Goal: Complete application form: Complete application form

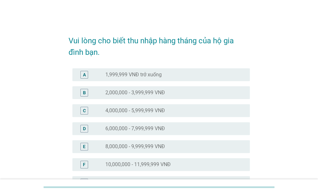
click at [136, 167] on label "10,000,000 - 11,999,999 VNĐ" at bounding box center [137, 164] width 65 height 6
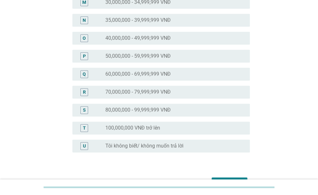
scroll to position [327, 0]
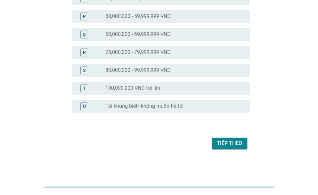
click at [224, 137] on div "Tiếp theo" at bounding box center [159, 142] width 181 height 15
click at [223, 141] on div "Tiếp theo" at bounding box center [229, 143] width 25 height 8
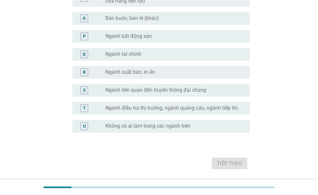
scroll to position [364, 0]
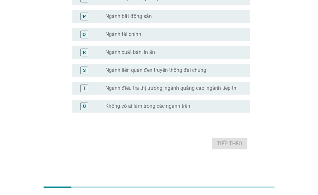
click at [213, 103] on div "radio_button_unchecked Không có ai làm trong các ngành trên" at bounding box center [172, 106] width 134 height 6
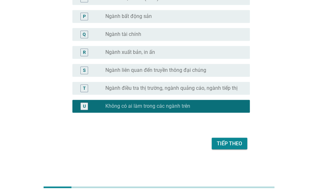
click at [232, 146] on div "Tiếp theo" at bounding box center [229, 143] width 25 height 8
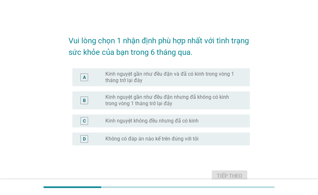
click at [225, 72] on label "Kinh nguyệt gần như đều đặn và đã có kinh trong vòng 1 tháng trở lại đây" at bounding box center [172, 77] width 134 height 13
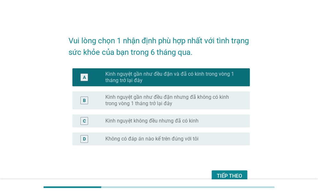
click at [232, 176] on div "Tiếp theo" at bounding box center [229, 176] width 25 height 8
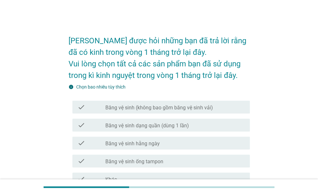
click at [227, 104] on div "check_box_outline_blank Băng vệ sinh (không bao gồm băng vệ sinh vải)" at bounding box center [174, 107] width 139 height 8
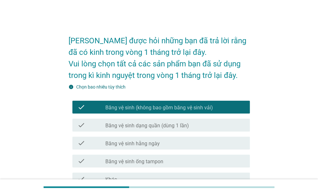
click at [224, 131] on div "check check_box_outline_blank Băng vệ sinh dạng quần (dùng 1 lần)" at bounding box center [160, 124] width 177 height 13
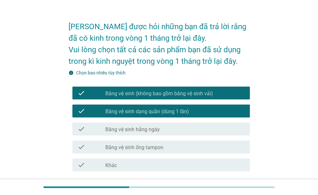
click at [226, 131] on div "check_box_outline_blank Băng vệ sinh hằng ngày" at bounding box center [174, 129] width 139 height 8
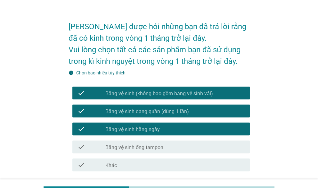
scroll to position [65, 0]
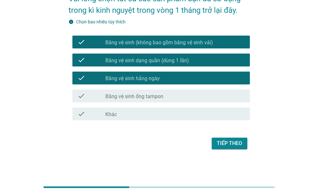
click at [241, 142] on div "Tiếp theo" at bounding box center [229, 143] width 25 height 8
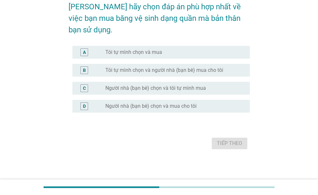
scroll to position [0, 0]
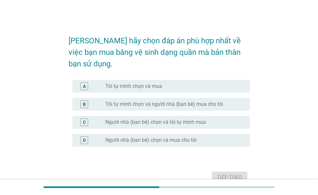
click at [229, 83] on div "radio_button_unchecked Tôi tự mình chọn và mua" at bounding box center [172, 86] width 134 height 6
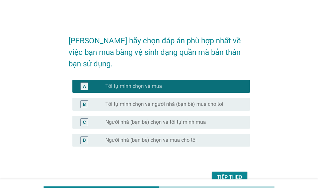
click at [239, 173] on div "Tiếp theo" at bounding box center [229, 177] width 25 height 8
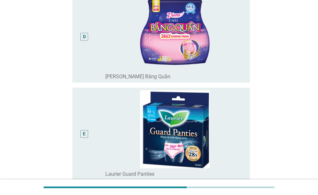
scroll to position [380, 0]
click at [78, 31] on div "D" at bounding box center [84, 36] width 14 height 87
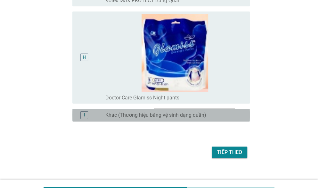
scroll to position [757, 0]
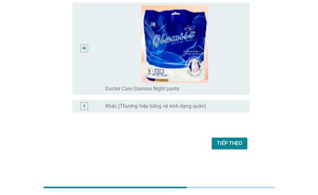
click at [242, 147] on button "Tiếp theo" at bounding box center [230, 143] width 36 height 12
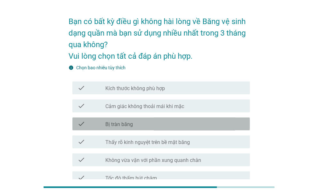
scroll to position [0, 0]
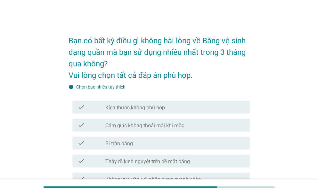
click at [111, 86] on label "Chọn bao nhiêu tùy thích" at bounding box center [100, 86] width 49 height 5
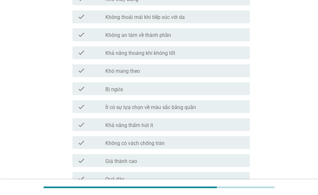
scroll to position [531, 0]
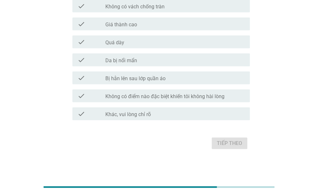
click at [234, 113] on div "check_box_outline_blank Khác, vui lòng chỉ rõ" at bounding box center [174, 114] width 139 height 8
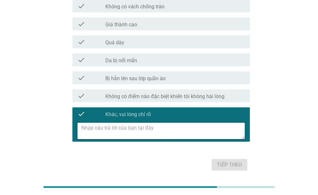
click at [222, 137] on textarea at bounding box center [162, 131] width 163 height 16
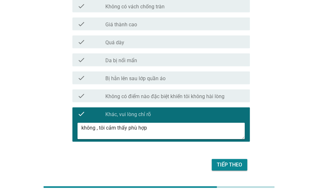
type textarea "không , tôi cảm thấy phù hợp"
click at [239, 167] on div "Tiếp theo" at bounding box center [229, 165] width 25 height 8
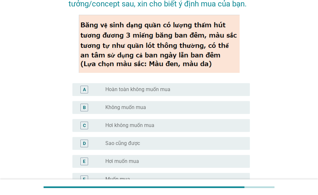
scroll to position [49, 0]
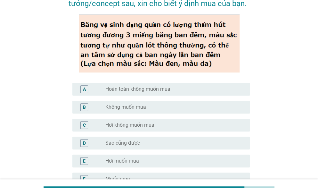
click at [208, 161] on div "radio_button_unchecked Hơi muốn mua" at bounding box center [172, 161] width 134 height 6
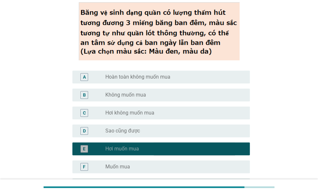
scroll to position [69, 0]
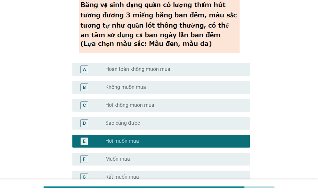
click at [214, 163] on div "F radio_button_unchecked Muốn mua" at bounding box center [160, 158] width 177 height 13
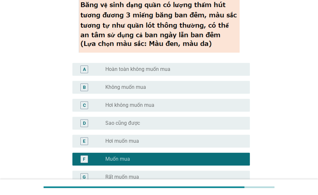
click at [213, 177] on div "radio_button_unchecked Rất muốn mua" at bounding box center [172, 177] width 134 height 6
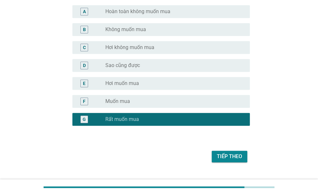
scroll to position [139, 0]
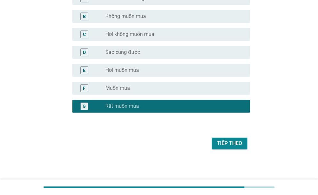
click at [238, 86] on div "radio_button_unchecked Muốn mua" at bounding box center [172, 88] width 134 height 6
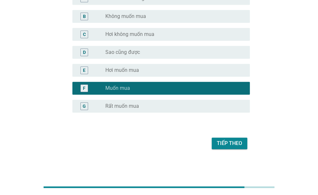
click at [233, 148] on button "Tiếp theo" at bounding box center [230, 143] width 36 height 12
